Goal: Transaction & Acquisition: Purchase product/service

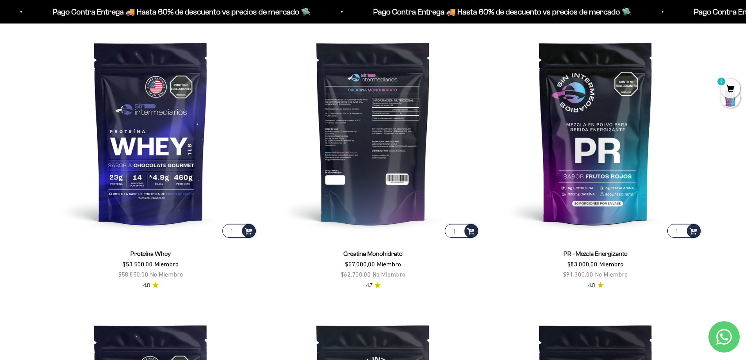
scroll to position [393, 0]
click at [414, 108] on img at bounding box center [373, 132] width 213 height 213
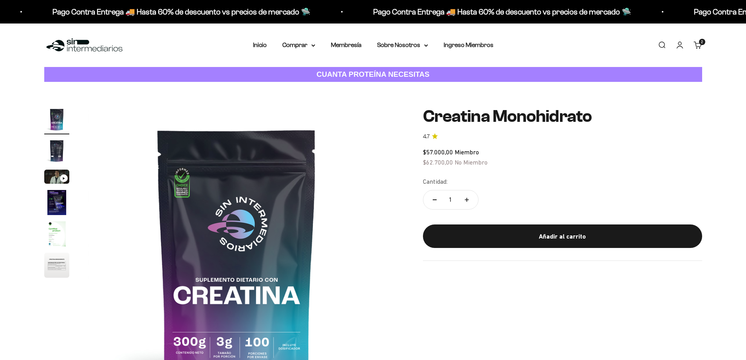
click at [183, 186] on img at bounding box center [236, 255] width 297 height 297
click at [56, 231] on img "Ir al artículo 5" at bounding box center [56, 233] width 25 height 25
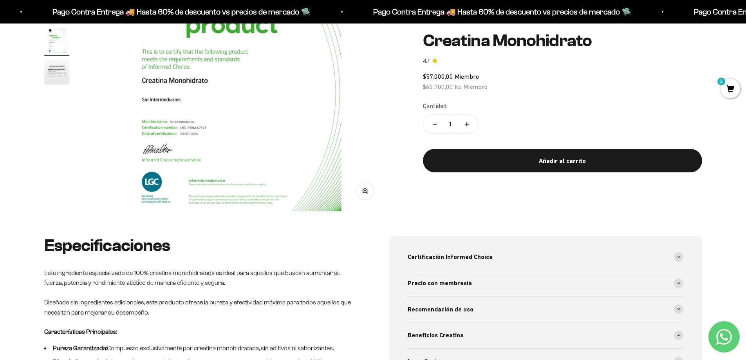
scroll to position [313, 0]
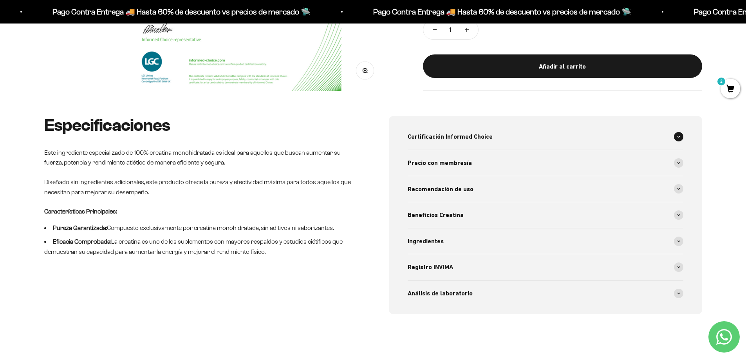
click at [506, 131] on div "Certificación Informed Choice" at bounding box center [546, 137] width 276 height 26
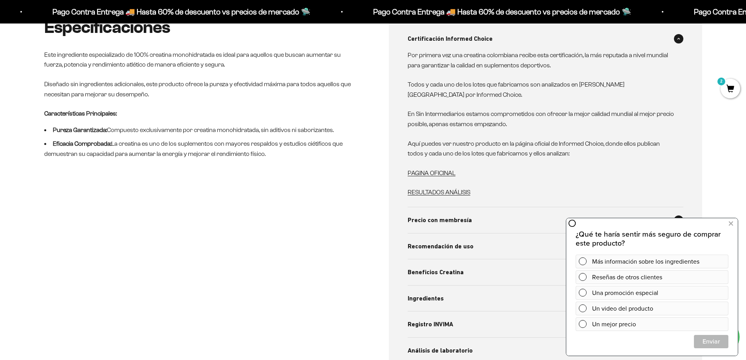
scroll to position [431, 0]
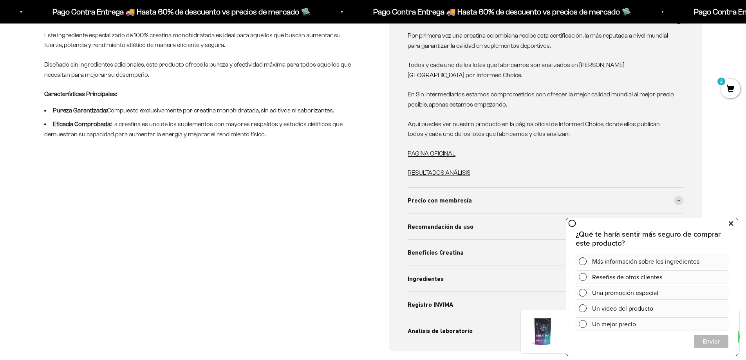
click at [732, 222] on icon at bounding box center [731, 223] width 4 height 10
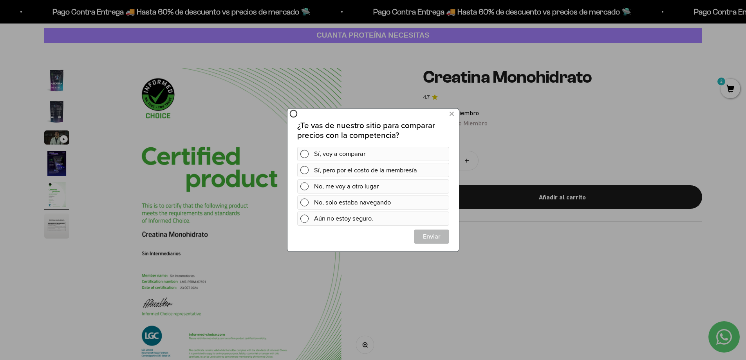
scroll to position [0, 0]
click at [449, 112] on icon at bounding box center [451, 114] width 4 height 11
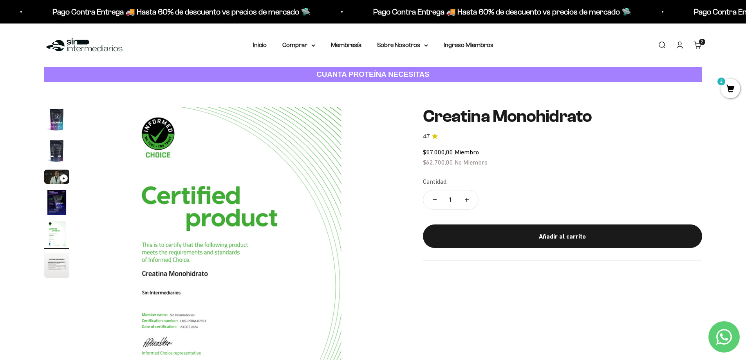
click at [735, 79] on div "2" at bounding box center [730, 88] width 20 height 20
click at [733, 83] on span "2" at bounding box center [730, 89] width 20 height 20
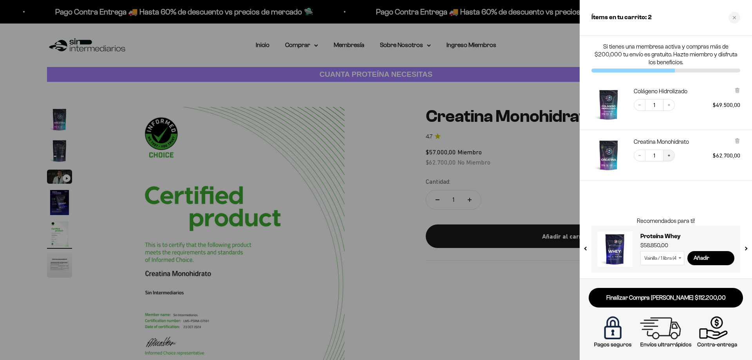
click at [670, 155] on icon "Increase quantity" at bounding box center [668, 155] width 5 height 5
click at [643, 157] on button "Decrease quantity" at bounding box center [640, 156] width 12 height 12
click at [674, 157] on button "Increase quantity" at bounding box center [669, 156] width 12 height 12
click at [665, 106] on button "Increase quantity" at bounding box center [669, 105] width 12 height 12
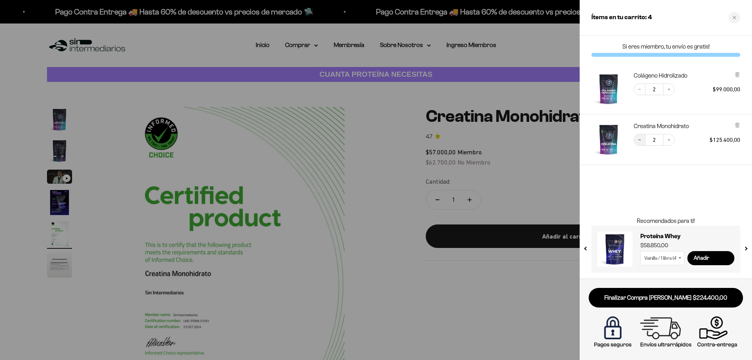
click at [644, 140] on button "Decrease quantity" at bounding box center [640, 140] width 12 height 12
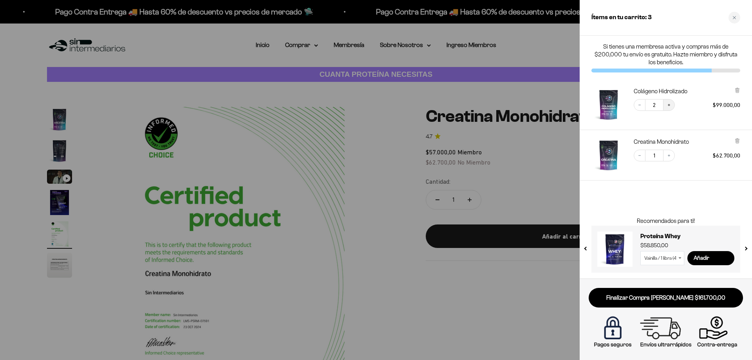
click at [671, 105] on button "Increase quantity" at bounding box center [669, 105] width 12 height 12
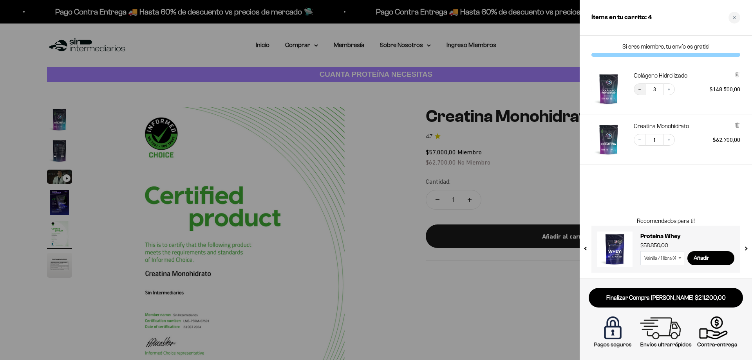
click at [634, 88] on button "Decrease quantity" at bounding box center [640, 89] width 12 height 12
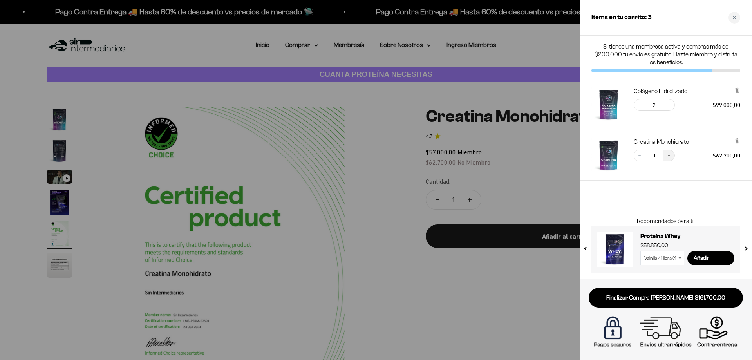
click at [671, 157] on icon "Increase quantity" at bounding box center [668, 155] width 5 height 5
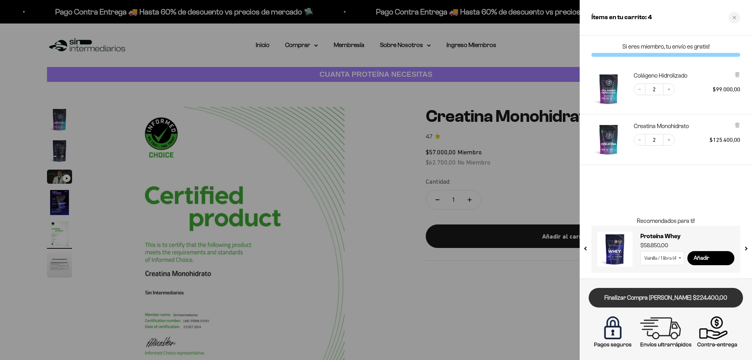
click at [633, 298] on link "Finalizar Compra [PERSON_NAME] $224.400,00" at bounding box center [665, 298] width 154 height 20
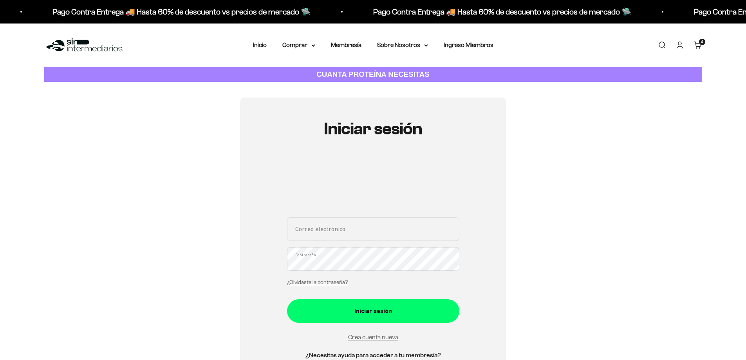
click at [403, 244] on div "Correo electrónico Contraseña ¿Olvidaste la contraseña?" at bounding box center [373, 253] width 172 height 73
click at [409, 226] on input "Correo electrónico" at bounding box center [373, 228] width 172 height 23
type input "valentinapenalozalizarazo@gmail.com"
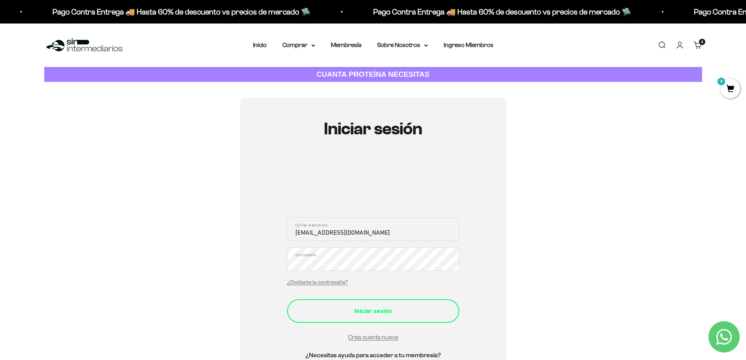
click at [371, 313] on div "Iniciar sesión" at bounding box center [373, 311] width 141 height 10
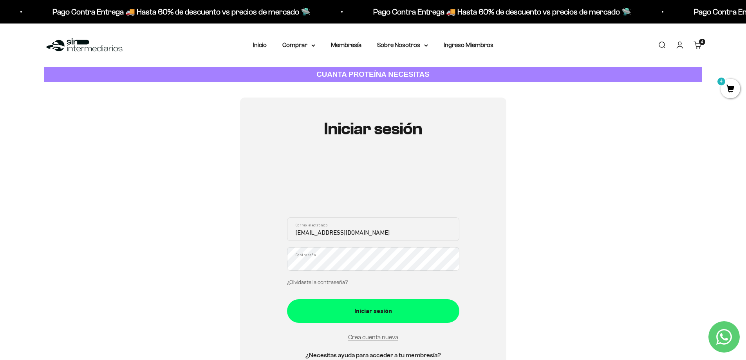
click at [287, 299] on button "Iniciar sesión" at bounding box center [373, 310] width 172 height 23
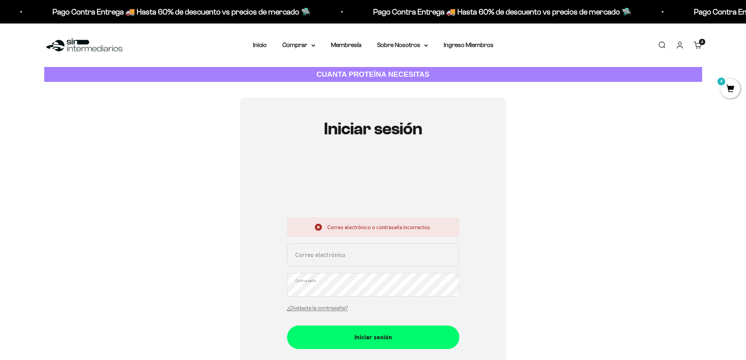
click at [338, 251] on input "Correo electrónico" at bounding box center [373, 254] width 172 height 23
type input "valentinapenalozalizarazo@gmail.com"
click at [315, 305] on link "¿Olvidaste la contraseña?" at bounding box center [317, 308] width 61 height 6
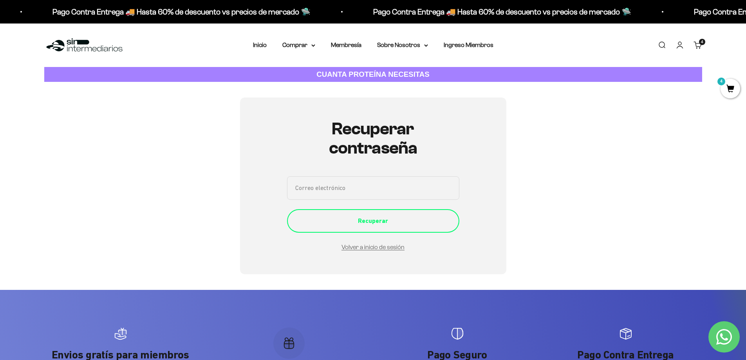
click at [415, 231] on button "Recuperar" at bounding box center [373, 220] width 172 height 23
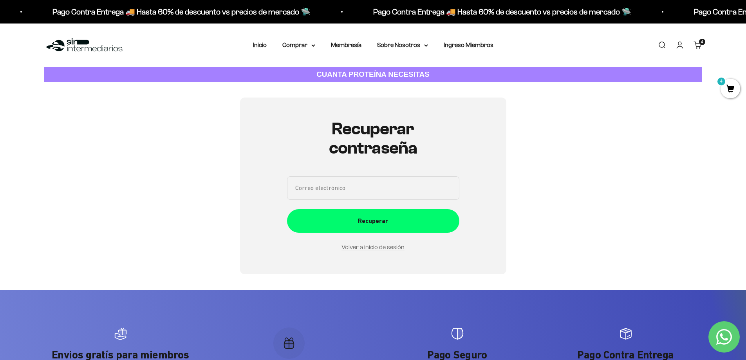
click at [414, 184] on input "Correo electrónico" at bounding box center [373, 187] width 172 height 23
type input "[EMAIL_ADDRESS][DOMAIN_NAME]"
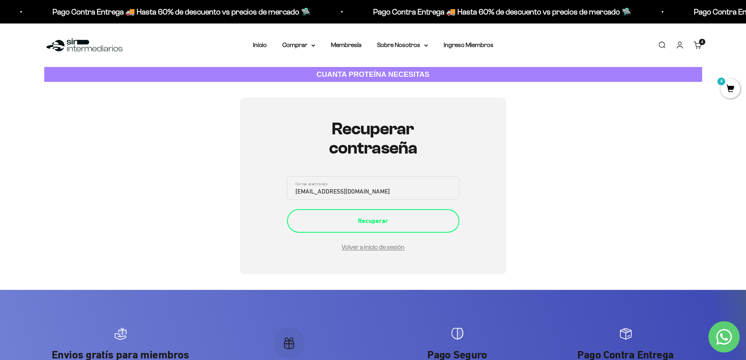
click at [420, 226] on div "Recuperar" at bounding box center [373, 221] width 141 height 10
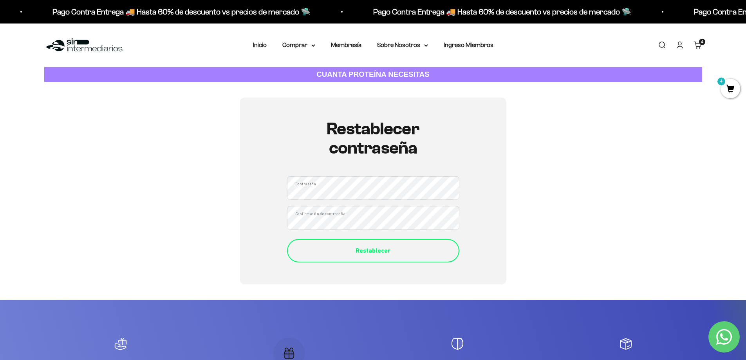
click at [402, 249] on div "Restablecer" at bounding box center [373, 250] width 141 height 10
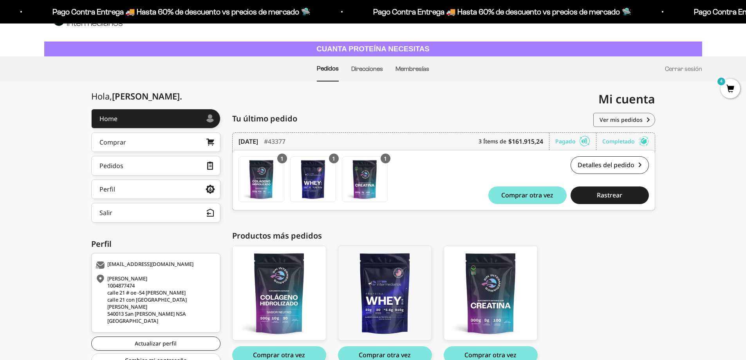
scroll to position [67, 0]
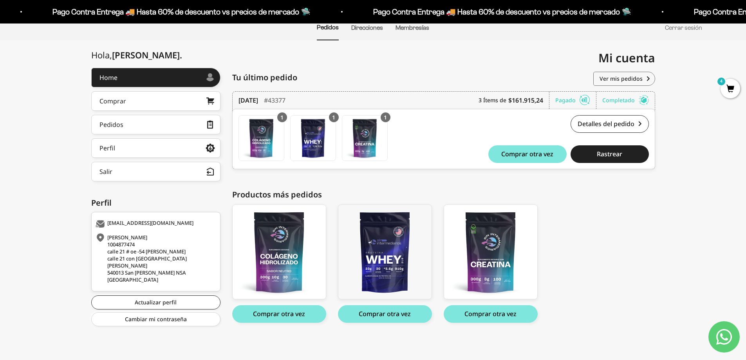
click at [730, 87] on span "4" at bounding box center [730, 89] width 20 height 20
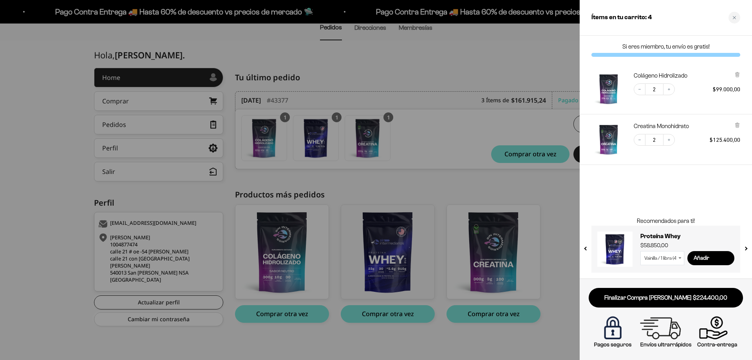
click at [558, 207] on div at bounding box center [376, 180] width 752 height 360
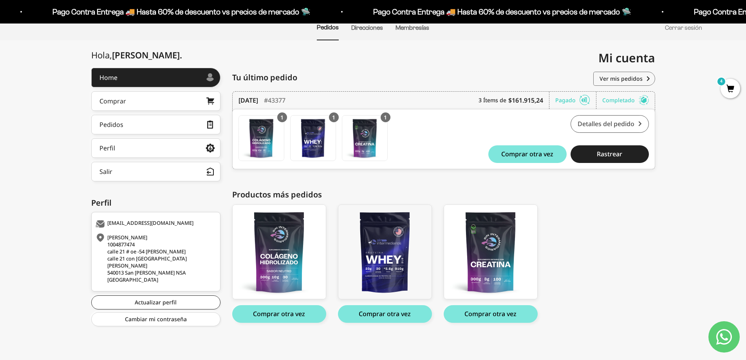
click at [632, 128] on link "Detalles del pedido" at bounding box center [609, 124] width 78 height 18
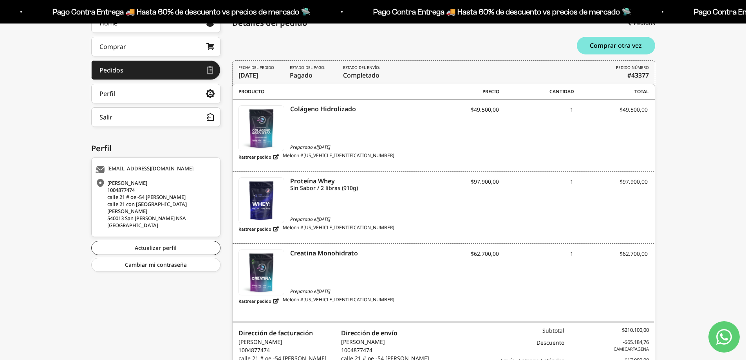
scroll to position [221, 0]
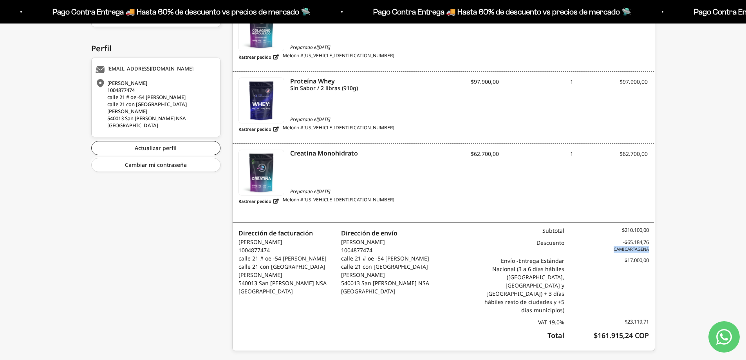
drag, startPoint x: 650, startPoint y: 248, endPoint x: 611, endPoint y: 247, distance: 38.8
click at [611, 247] on div "Producto SKU Precio Cantidad Total Colágeno Hidrolizado Preparado el [DATE] Ras…" at bounding box center [443, 167] width 423 height 367
copy span "CAMICARTAGENA"
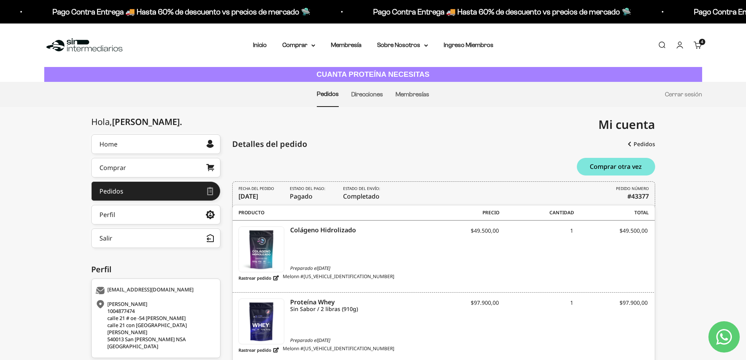
click at [701, 43] on span "4" at bounding box center [702, 42] width 2 height 4
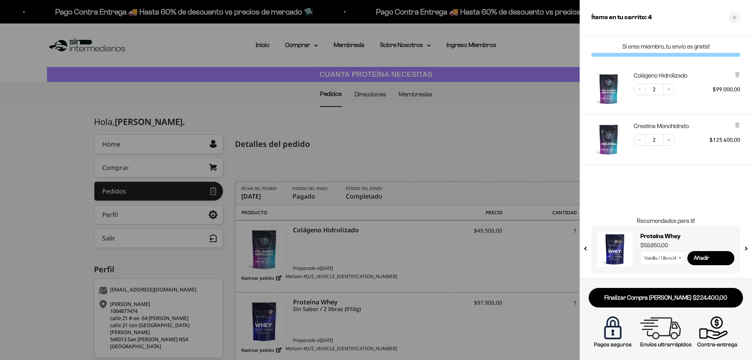
click at [617, 314] on img at bounding box center [665, 332] width 150 height 38
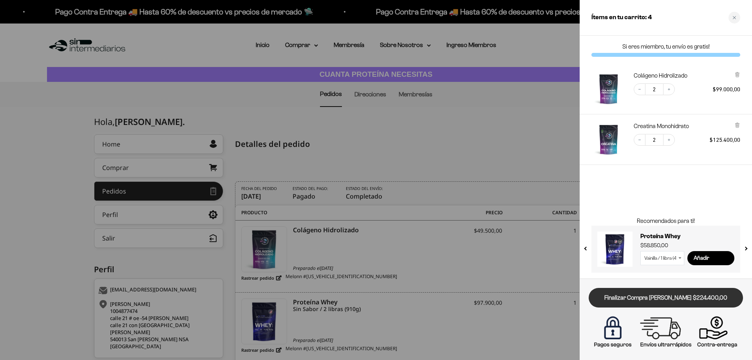
click at [623, 301] on link "Finalizar Compra [PERSON_NAME] $224.400,00" at bounding box center [665, 298] width 154 height 20
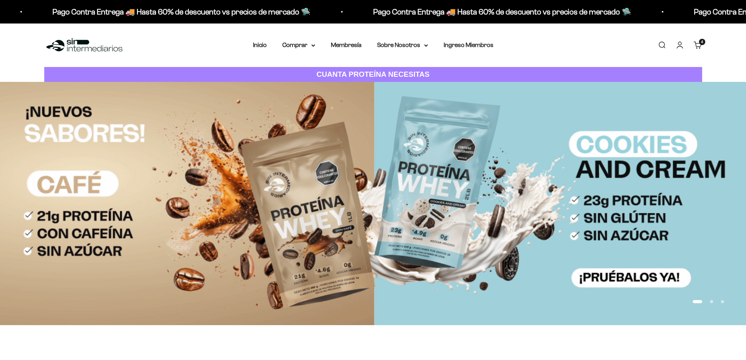
click at [696, 44] on link "Carrito 4 artículos 4" at bounding box center [697, 45] width 9 height 9
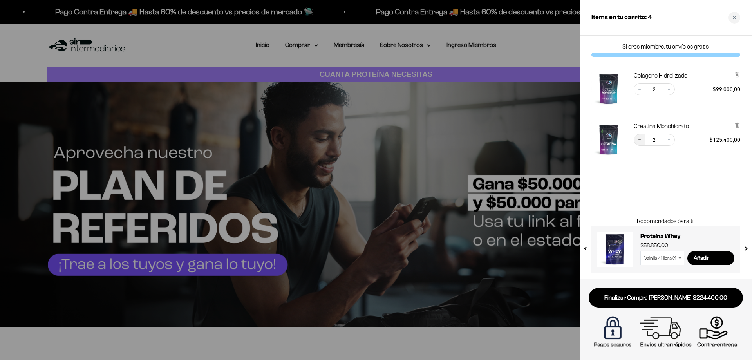
click at [639, 140] on icon "Decrease quantity" at bounding box center [639, 140] width 2 height 0
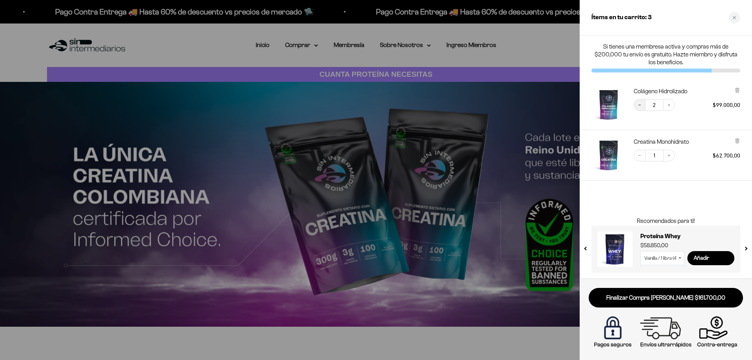
click at [641, 106] on icon "Decrease quantity" at bounding box center [639, 105] width 5 height 5
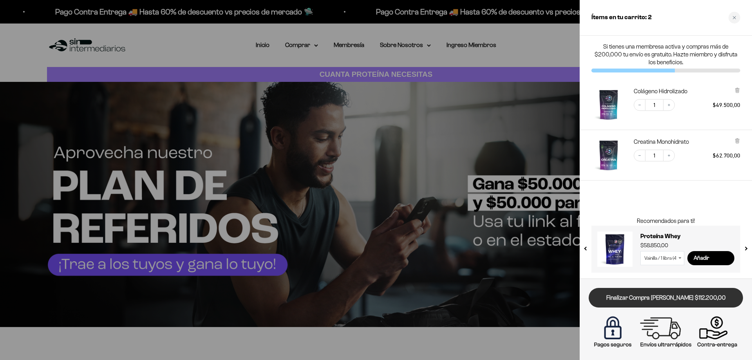
click at [675, 294] on link "Finalizar Compra Segura $112.200,00" at bounding box center [665, 298] width 154 height 20
